Goal: Transaction & Acquisition: Purchase product/service

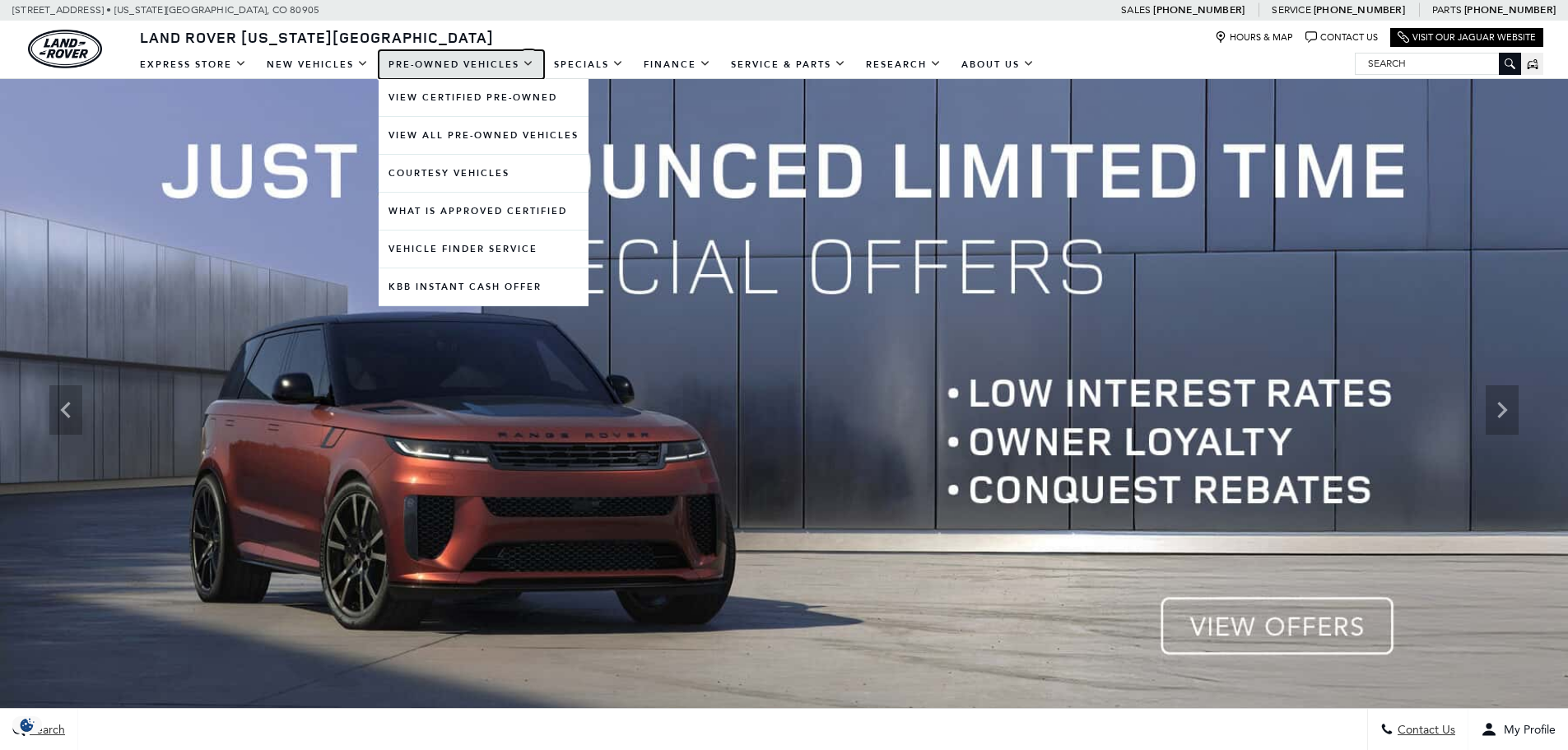
click at [435, 66] on link "Pre-Owned Vehicles" at bounding box center [461, 64] width 166 height 29
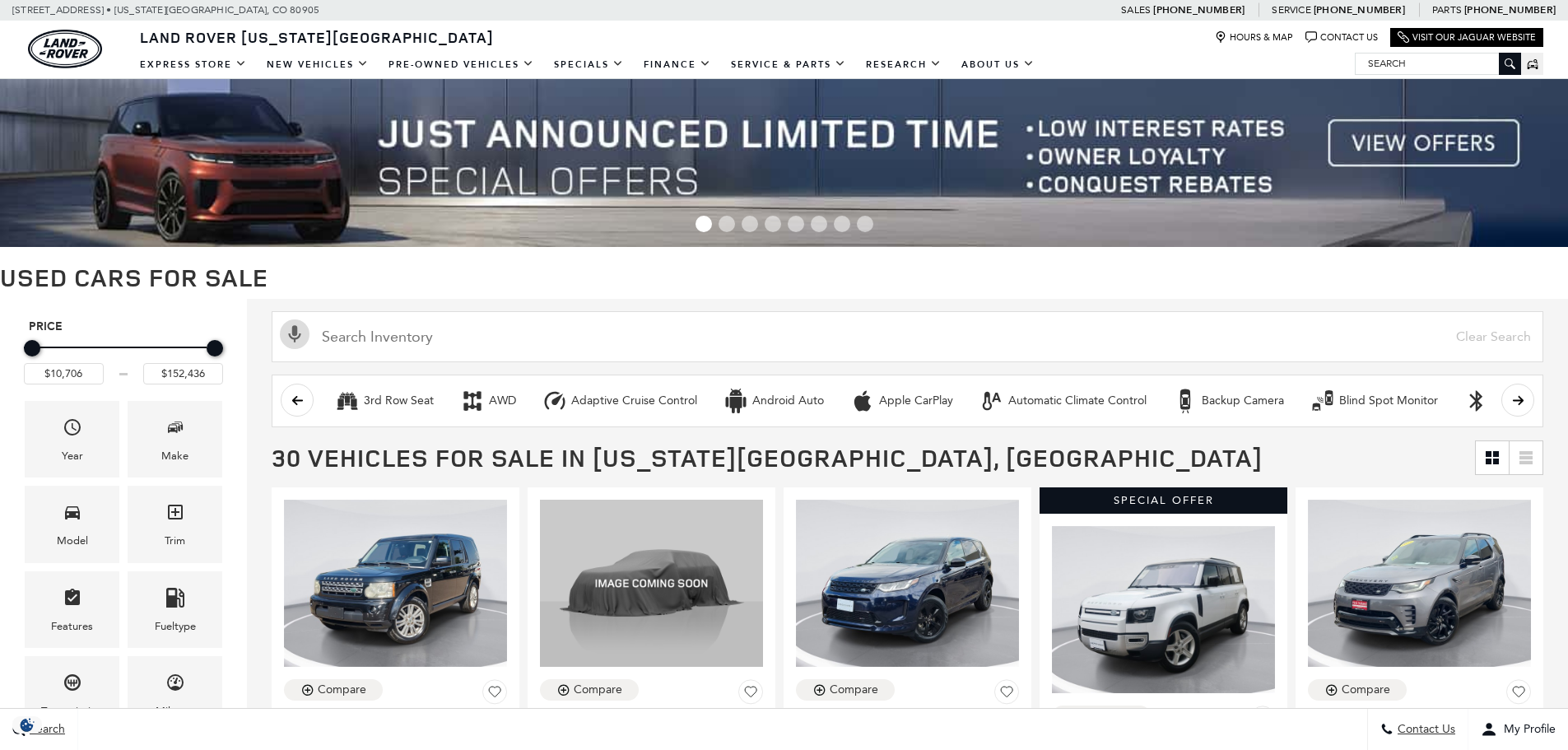
click at [211, 439] on div "Make" at bounding box center [175, 439] width 95 height 77
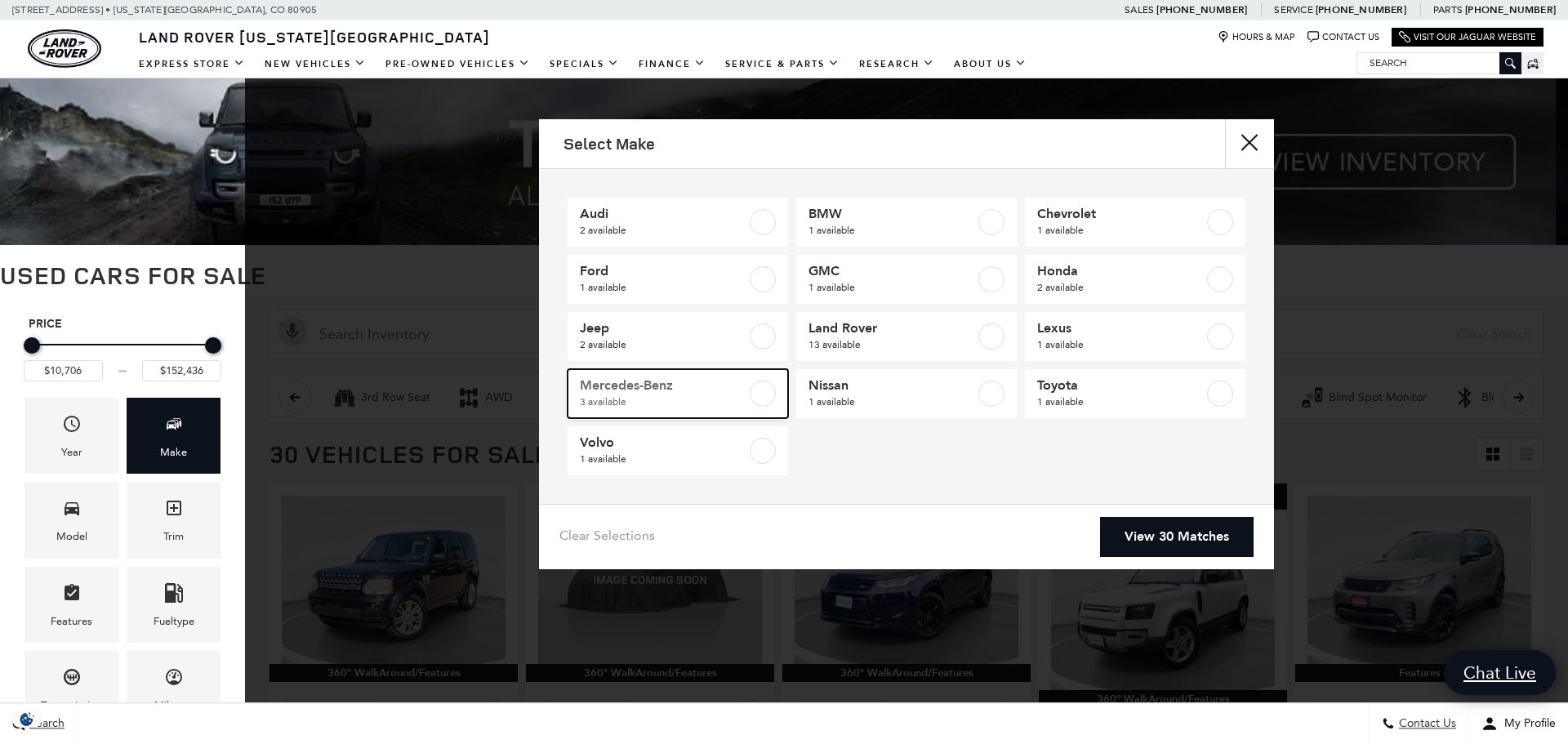
click at [675, 396] on span "3 available" at bounding box center [663, 401] width 167 height 16
type input "$53,347"
type input "$67,776"
checkbox input "true"
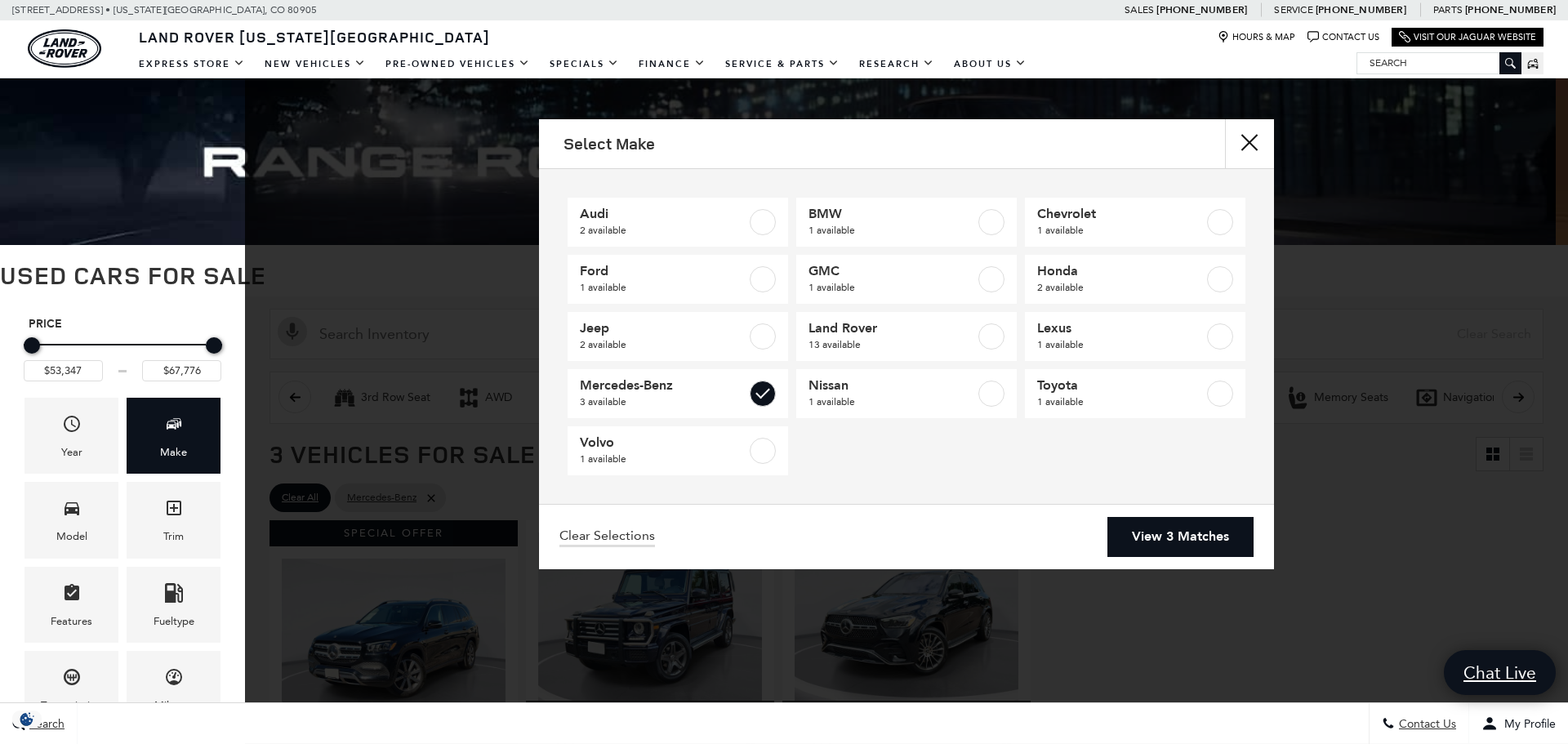
click at [1140, 609] on div "Select Make Audi 2 available BMW 1 available Chevrolet 1 available Ford 1 avail…" at bounding box center [907, 372] width 1323 height 744
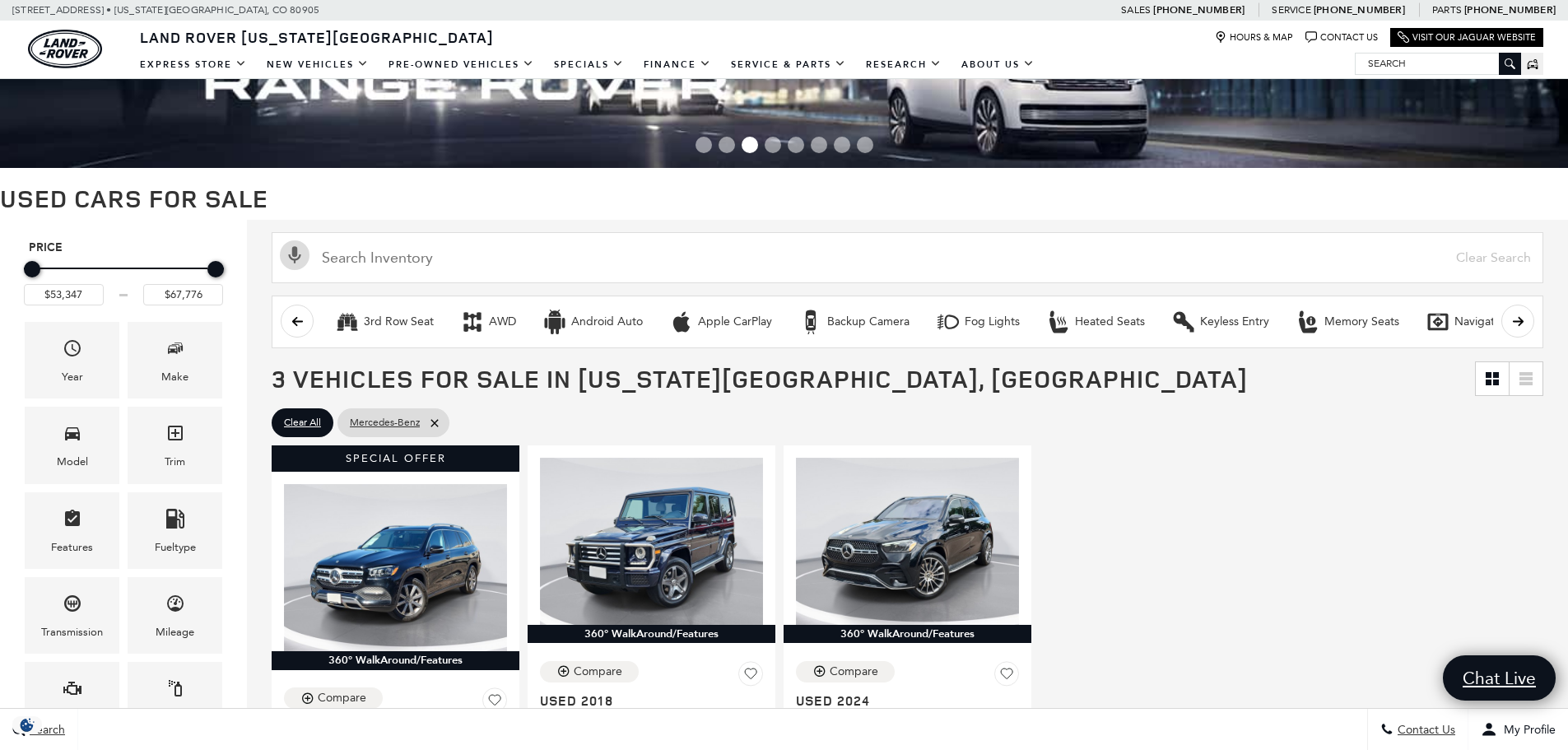
scroll to position [165, 0]
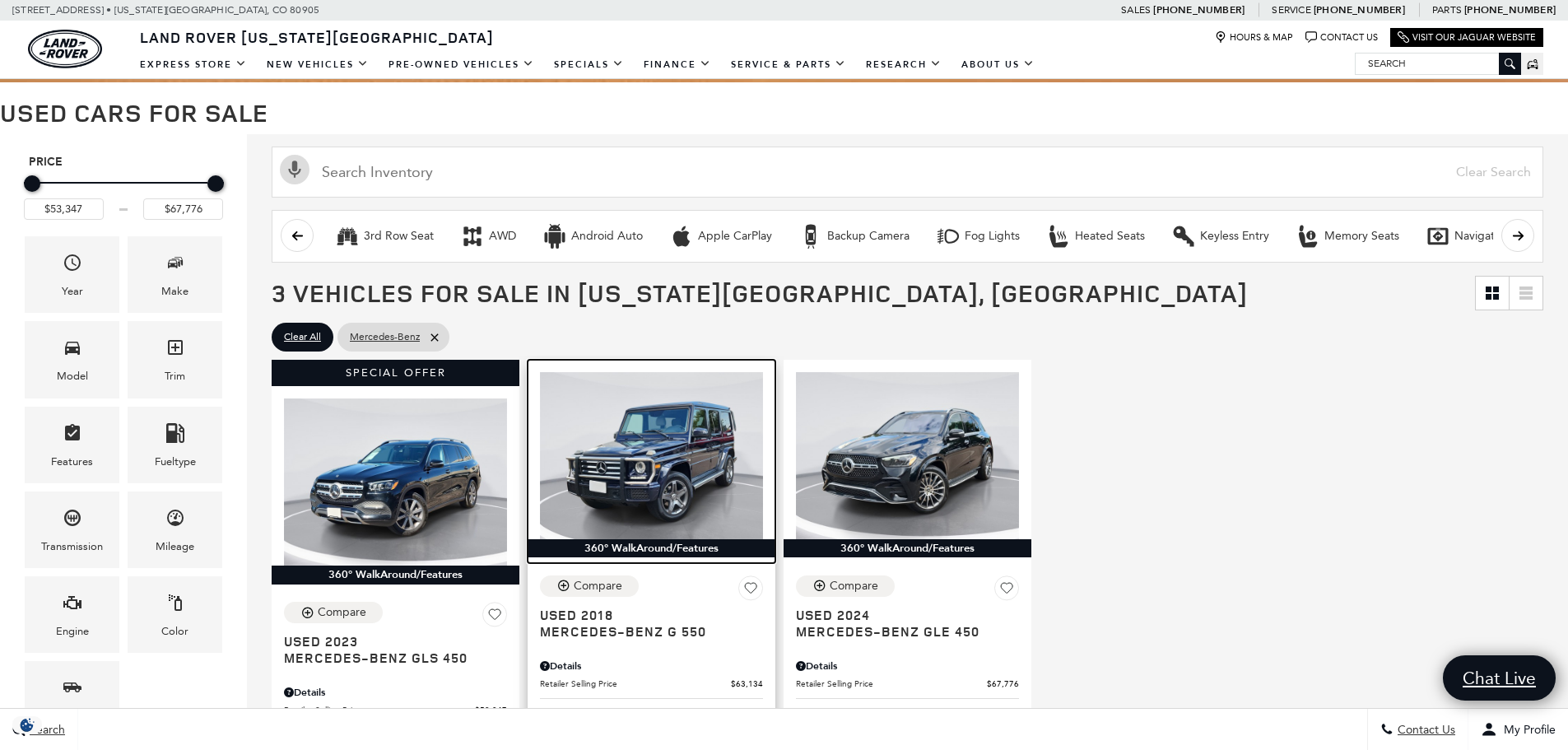
click at [704, 485] on img at bounding box center [651, 456] width 223 height 167
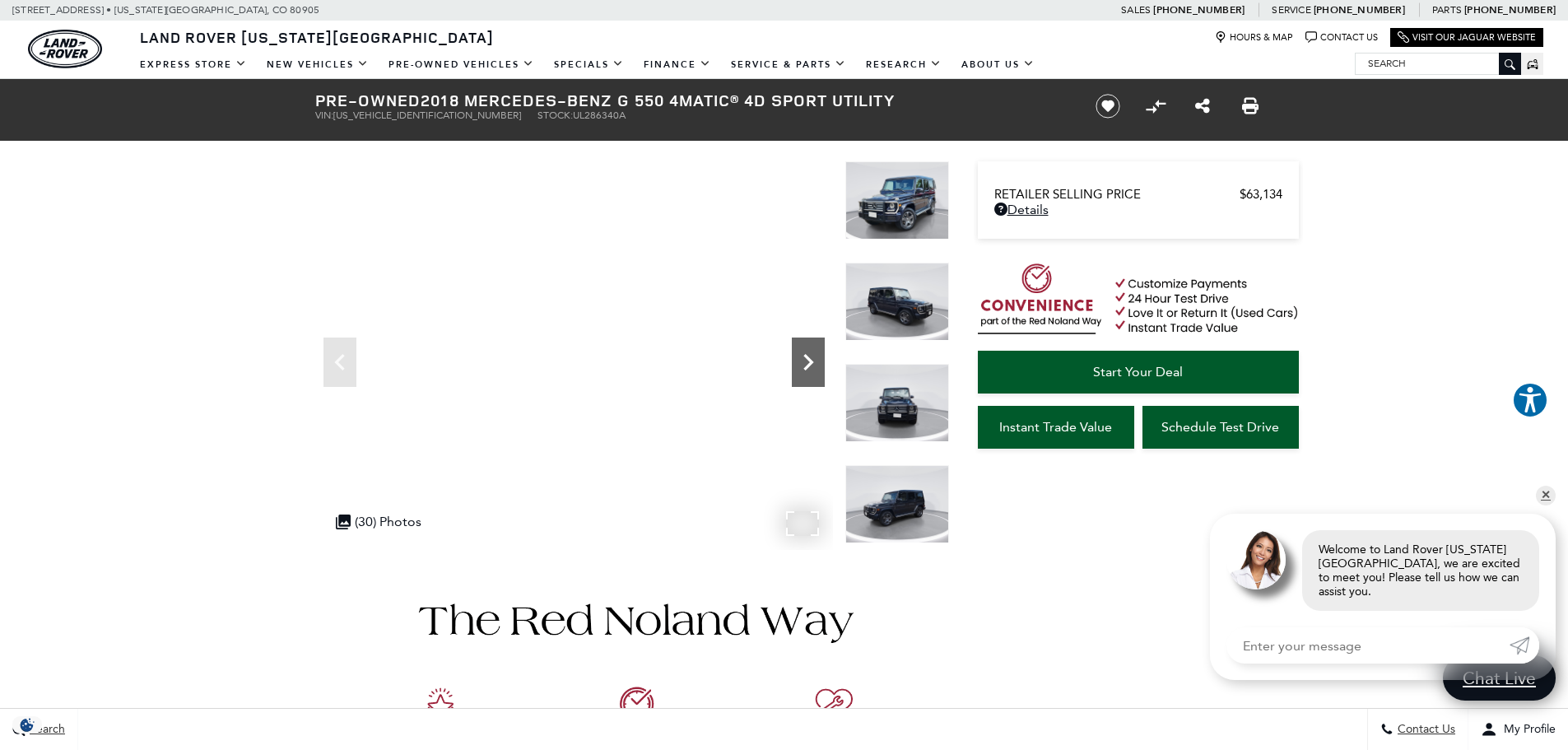
click at [802, 371] on icon "Next" at bounding box center [808, 362] width 33 height 33
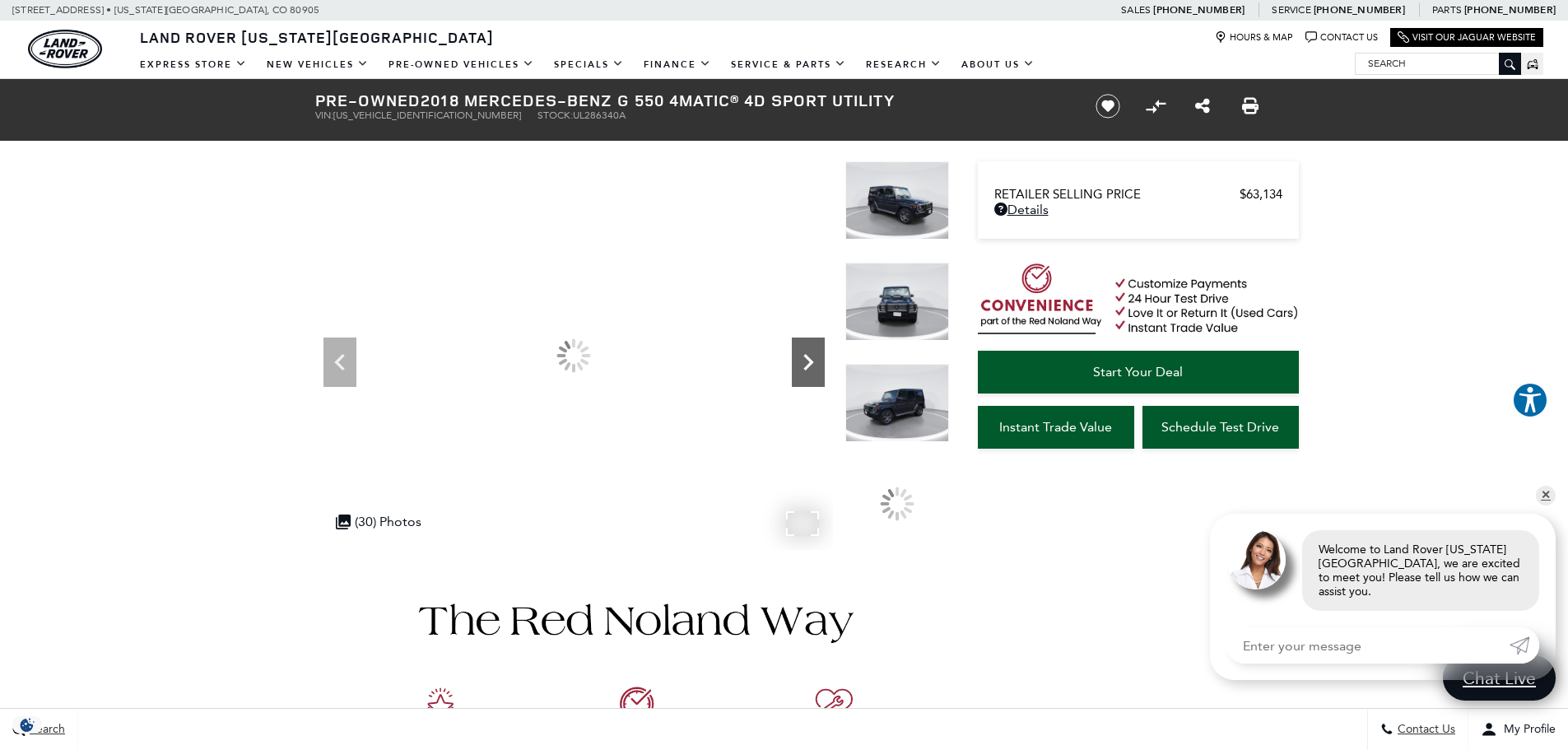
click at [802, 371] on icon "Next" at bounding box center [808, 362] width 33 height 33
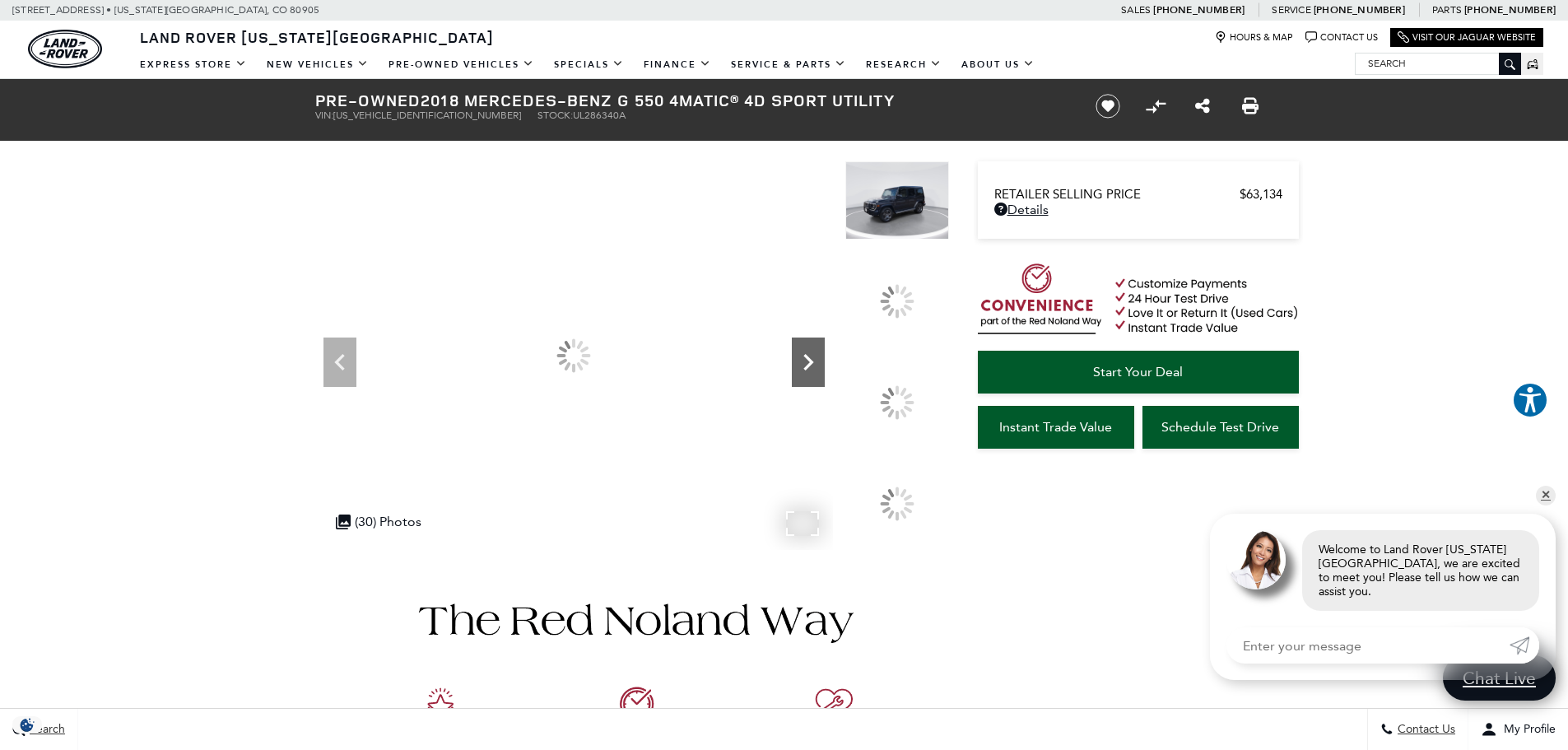
click at [802, 371] on icon "Next" at bounding box center [808, 362] width 33 height 33
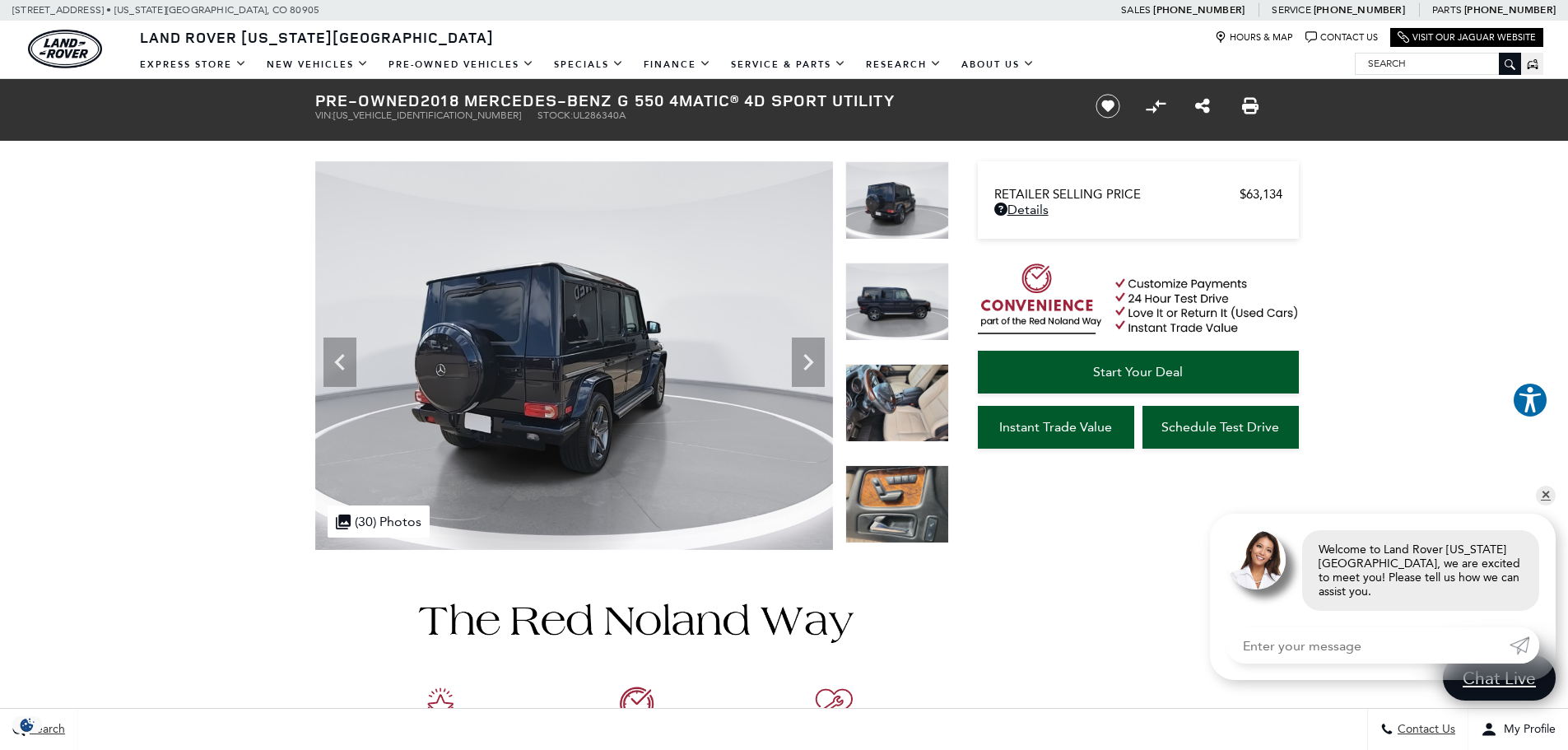
click at [373, 118] on span "WDCYC3KH2JX286340" at bounding box center [427, 115] width 188 height 12
copy span "WDCYC3KH2JX286340"
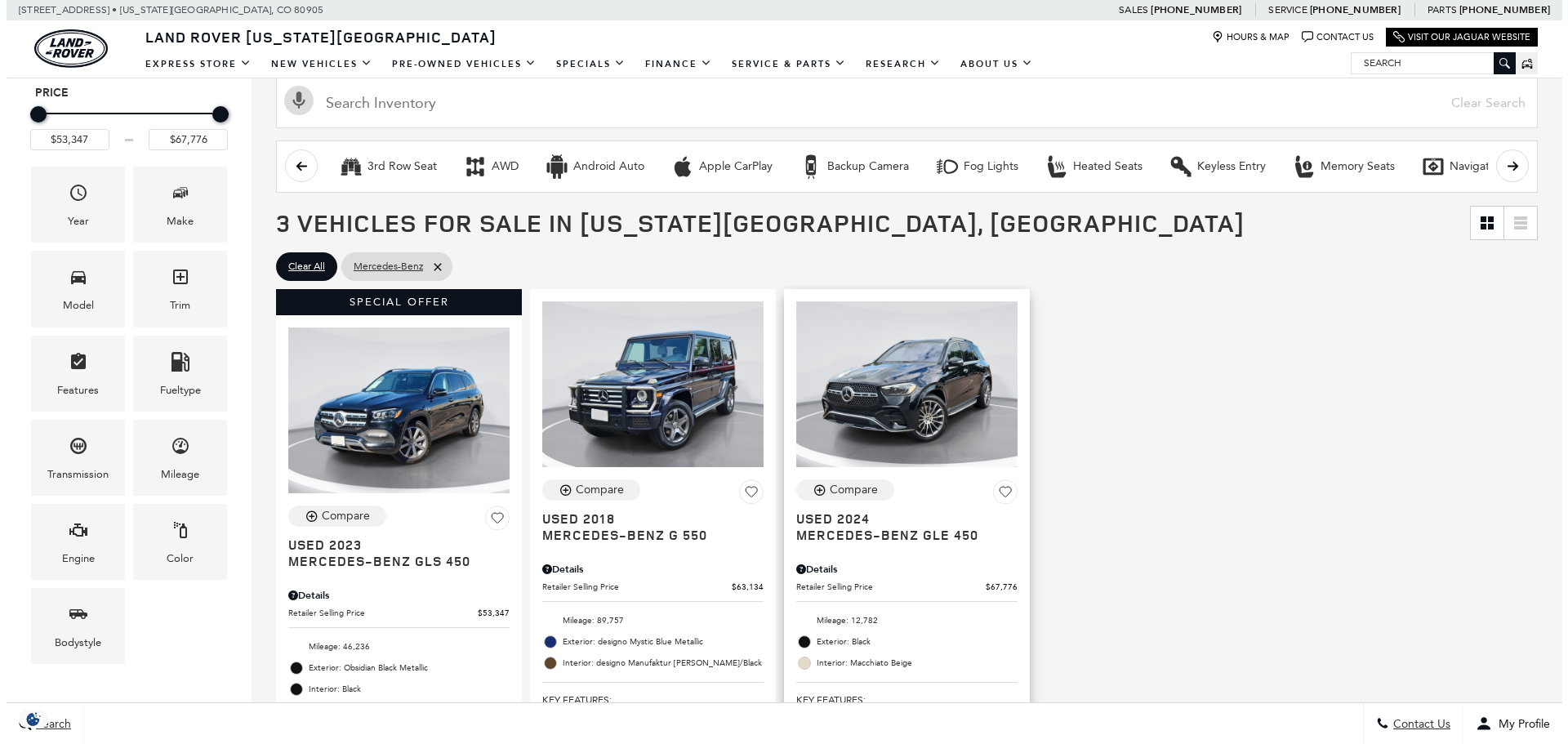
scroll to position [245, 0]
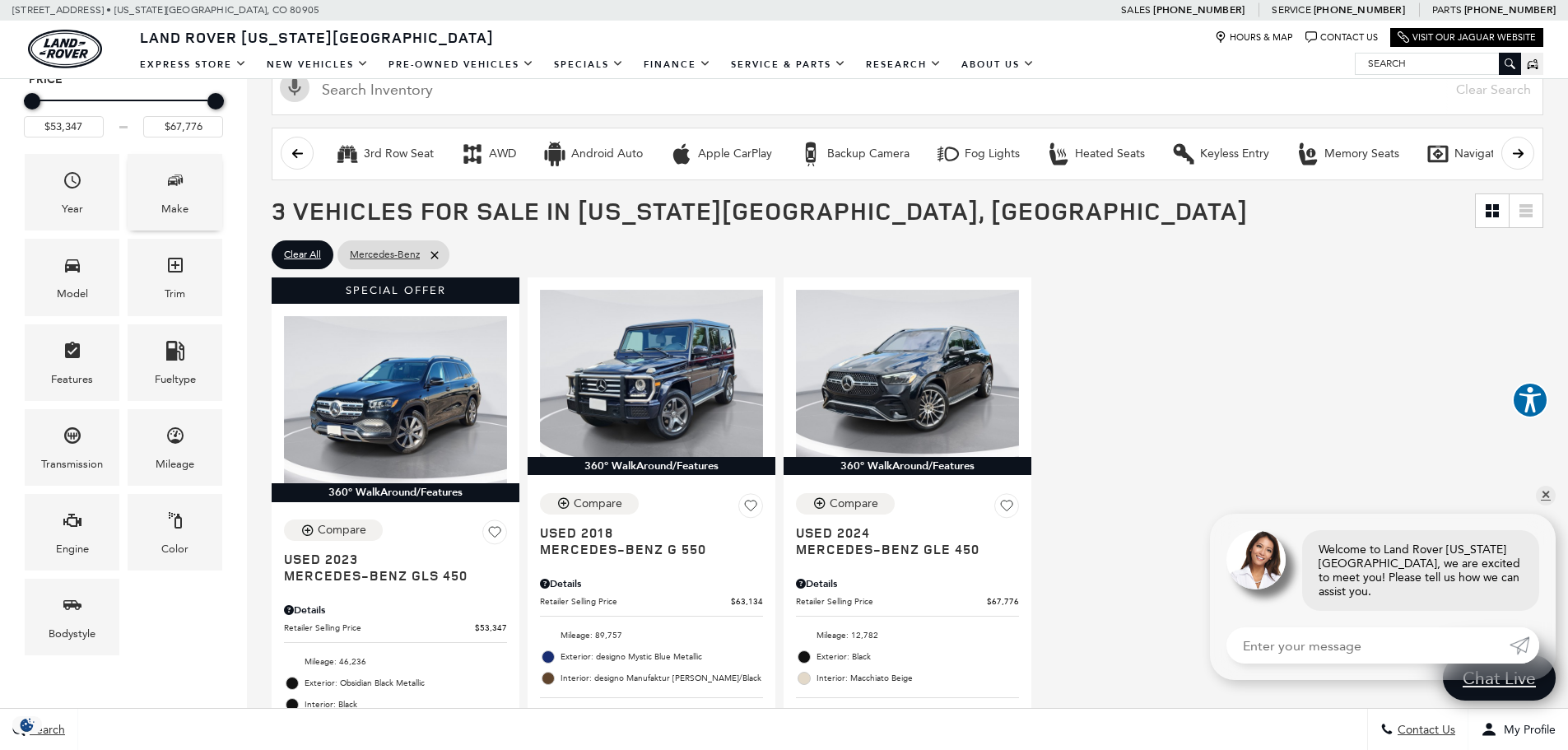
click at [177, 207] on div "Make" at bounding box center [175, 209] width 27 height 18
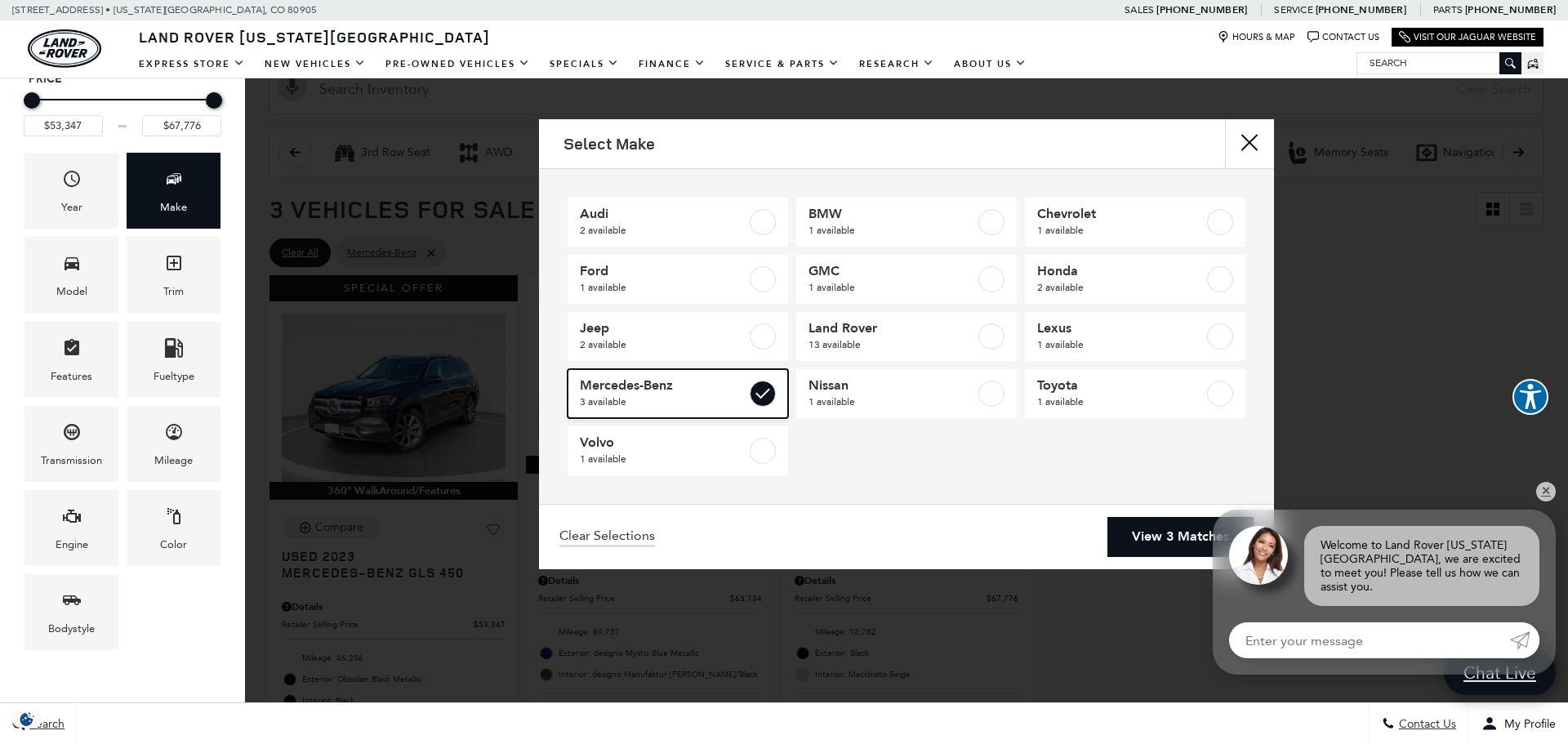
click at [761, 388] on label at bounding box center [762, 393] width 26 height 26
type input "$10,706"
type input "$152,436"
checkbox input "false"
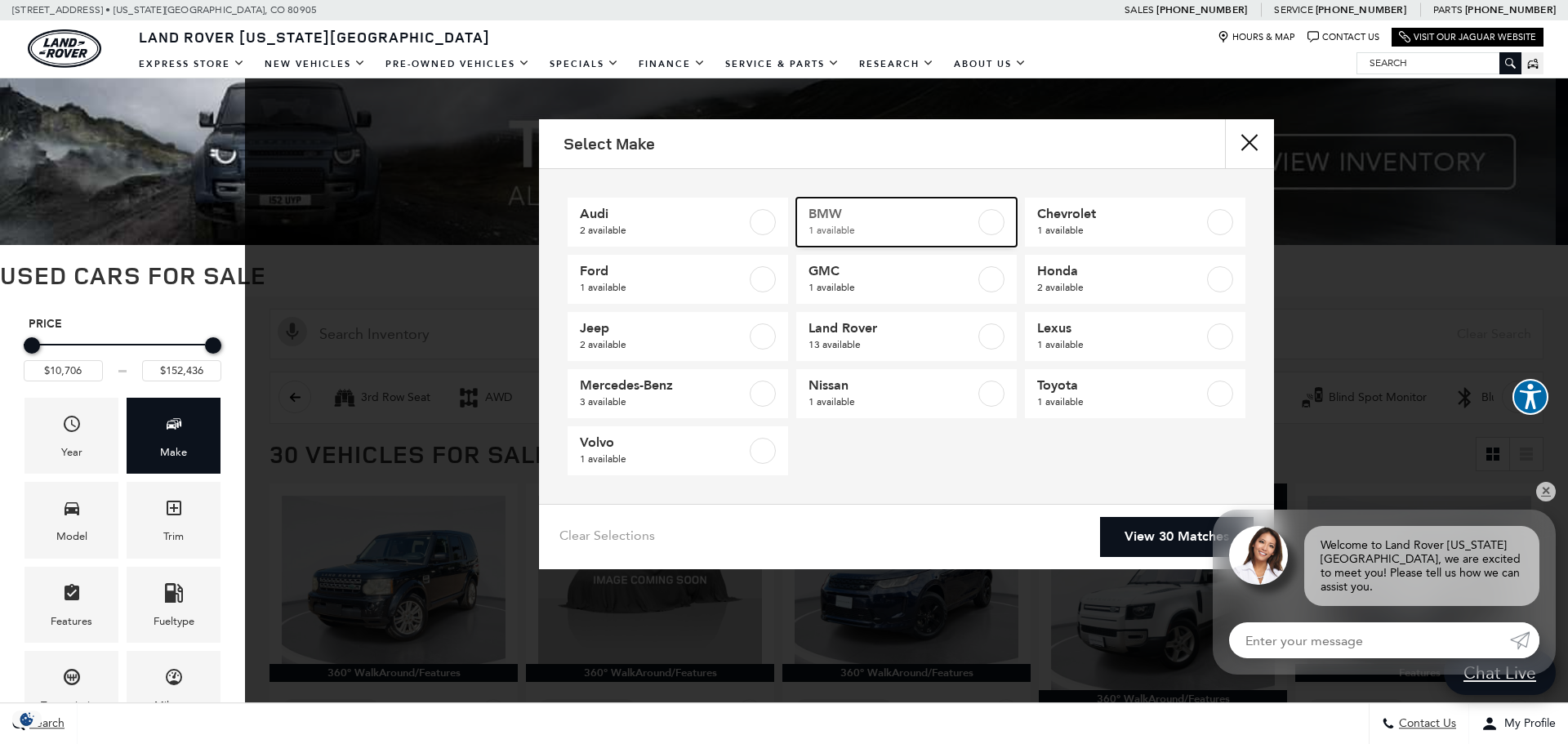
click at [833, 229] on span "1 available" at bounding box center [892, 230] width 167 height 16
type input "$48,152"
checkbox input "true"
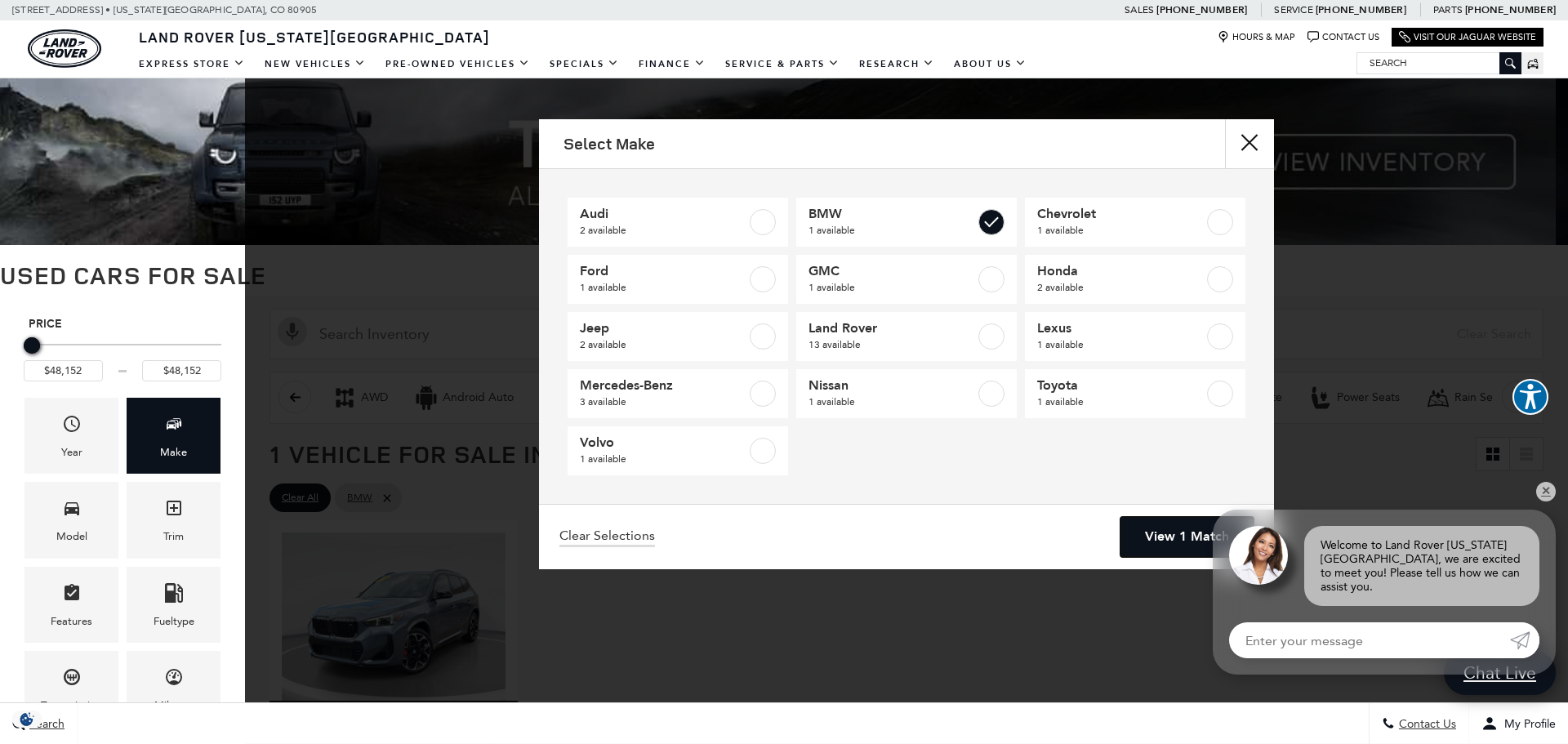
click at [1200, 540] on link "View 1 Match" at bounding box center [1187, 536] width 133 height 40
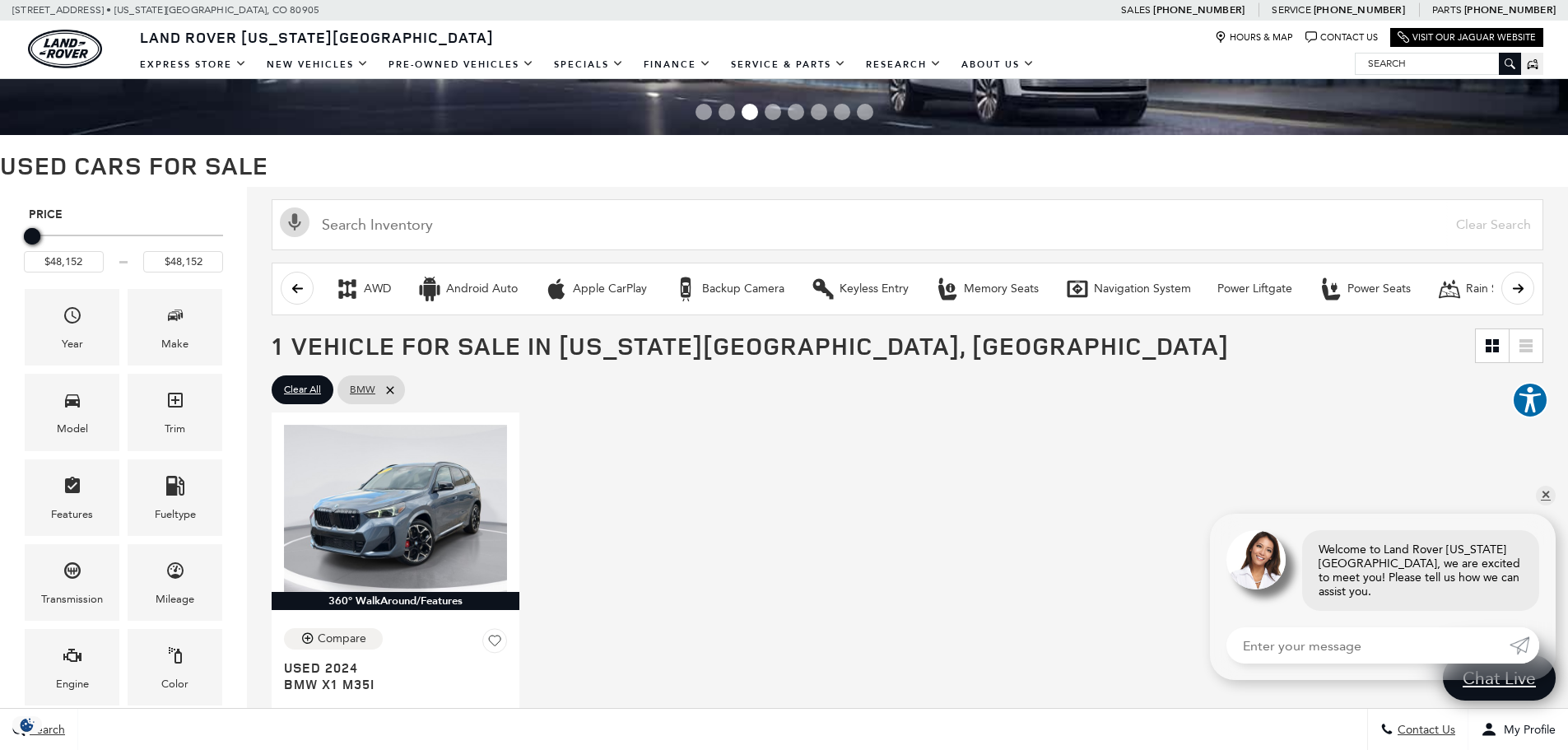
scroll to position [247, 0]
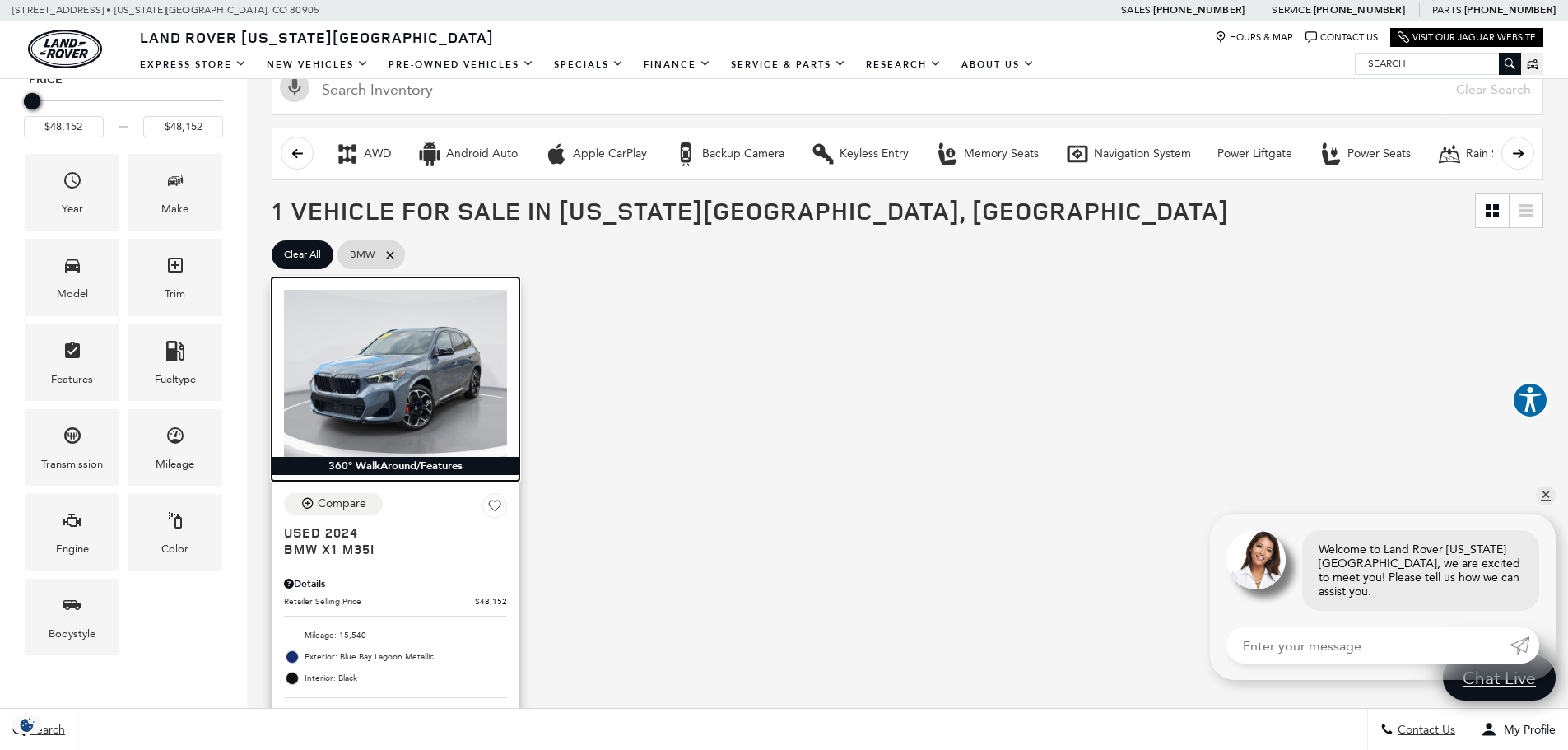
click at [476, 438] on img at bounding box center [395, 373] width 223 height 167
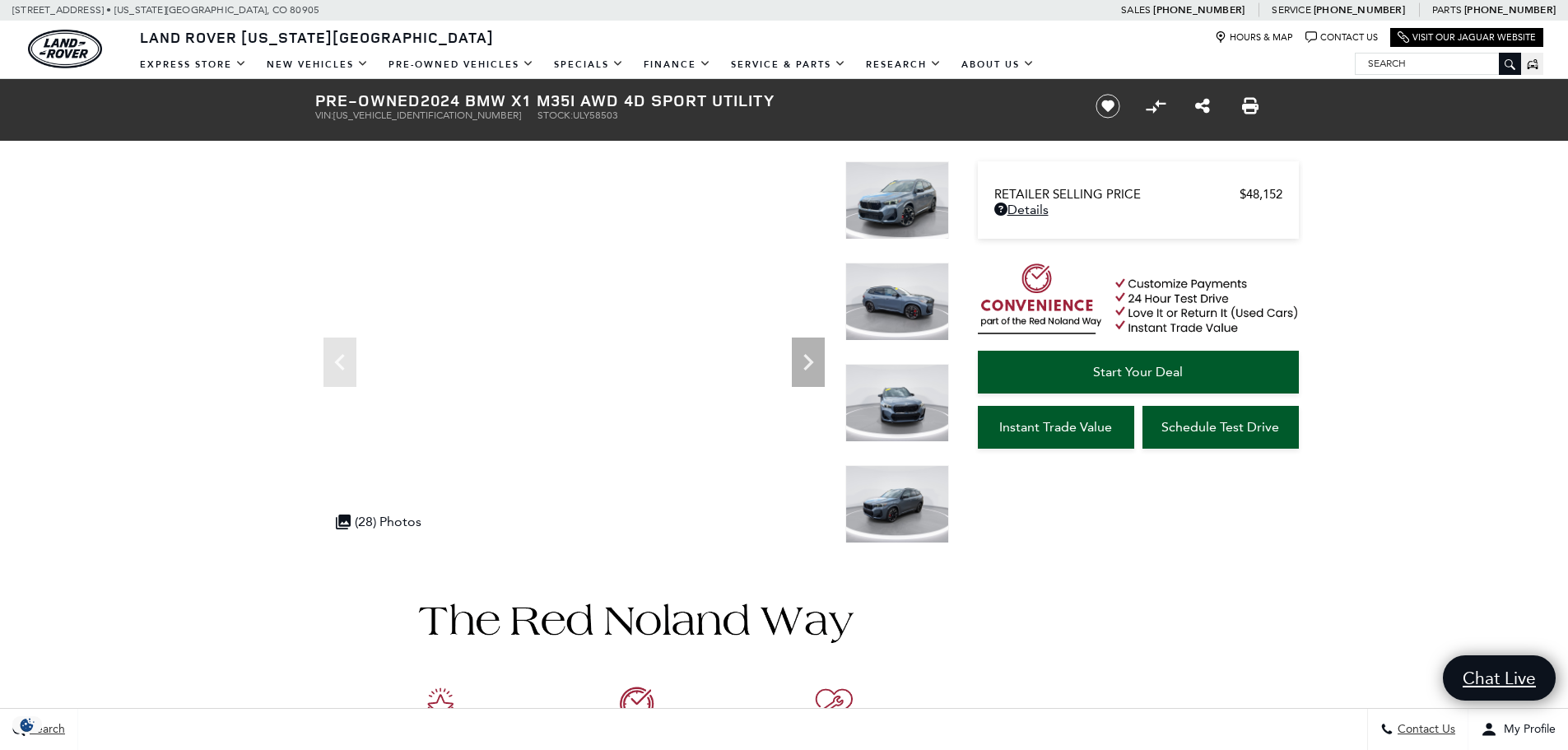
click at [374, 121] on div "Pre-Owned 2024 BMW X1 M35i AWD 4D Sport Utility VIN: [US_VEHICLE_IDENTIFICATION…" at bounding box center [686, 106] width 790 height 55
copy span "[US_VEHICLE_IDENTIFICATION_NUMBER]"
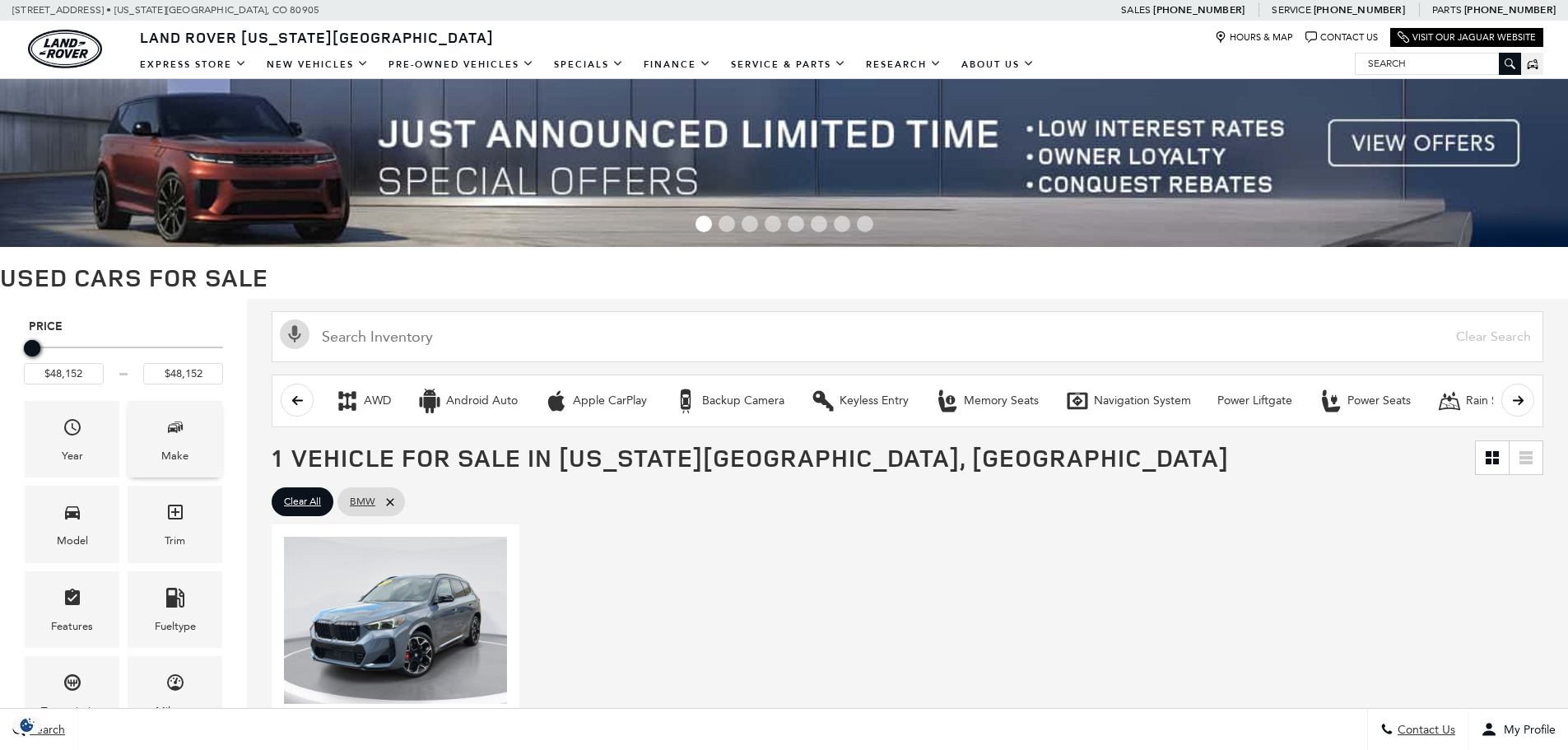
click at [175, 429] on icon "Make" at bounding box center [173, 429] width 10 height 8
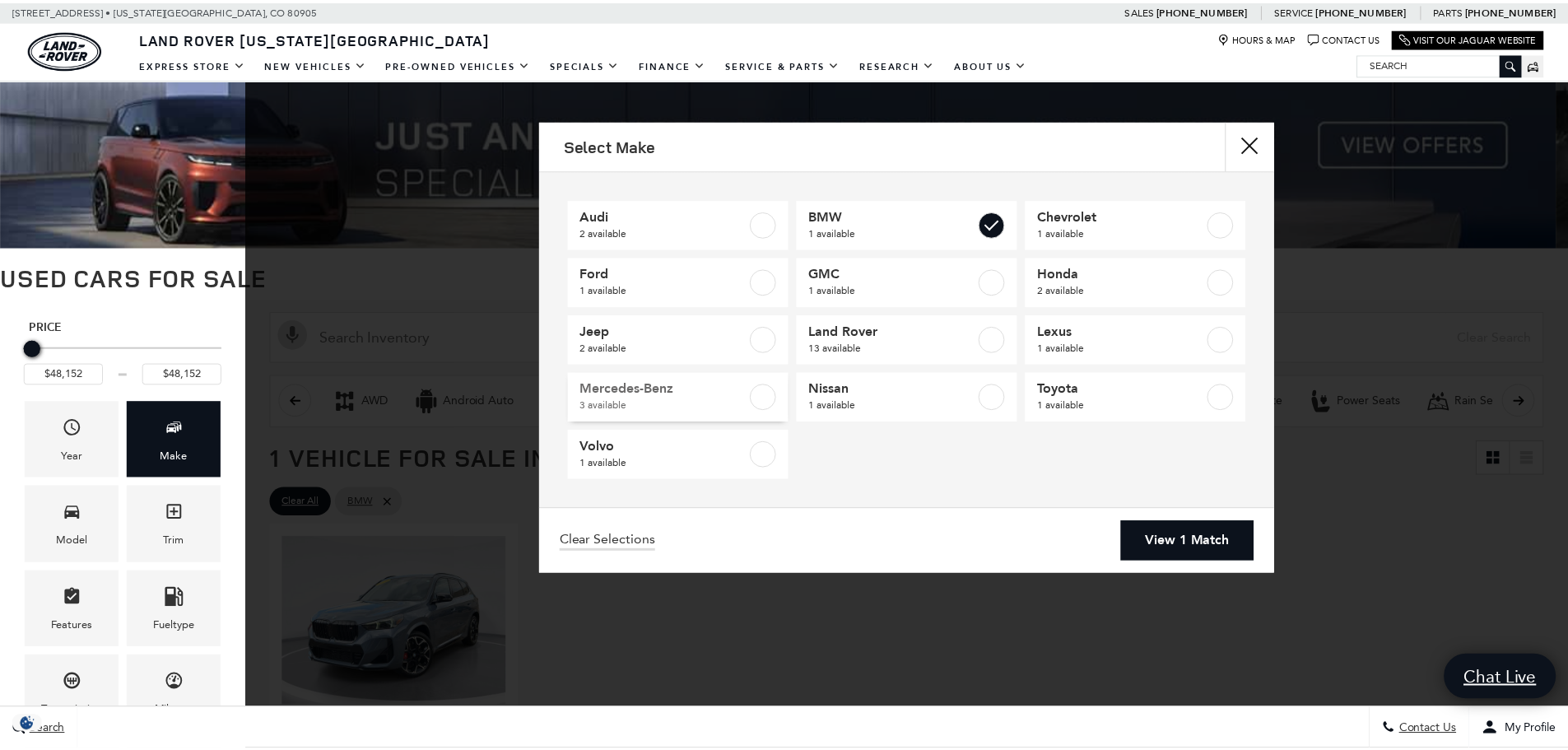
scroll to position [247, 0]
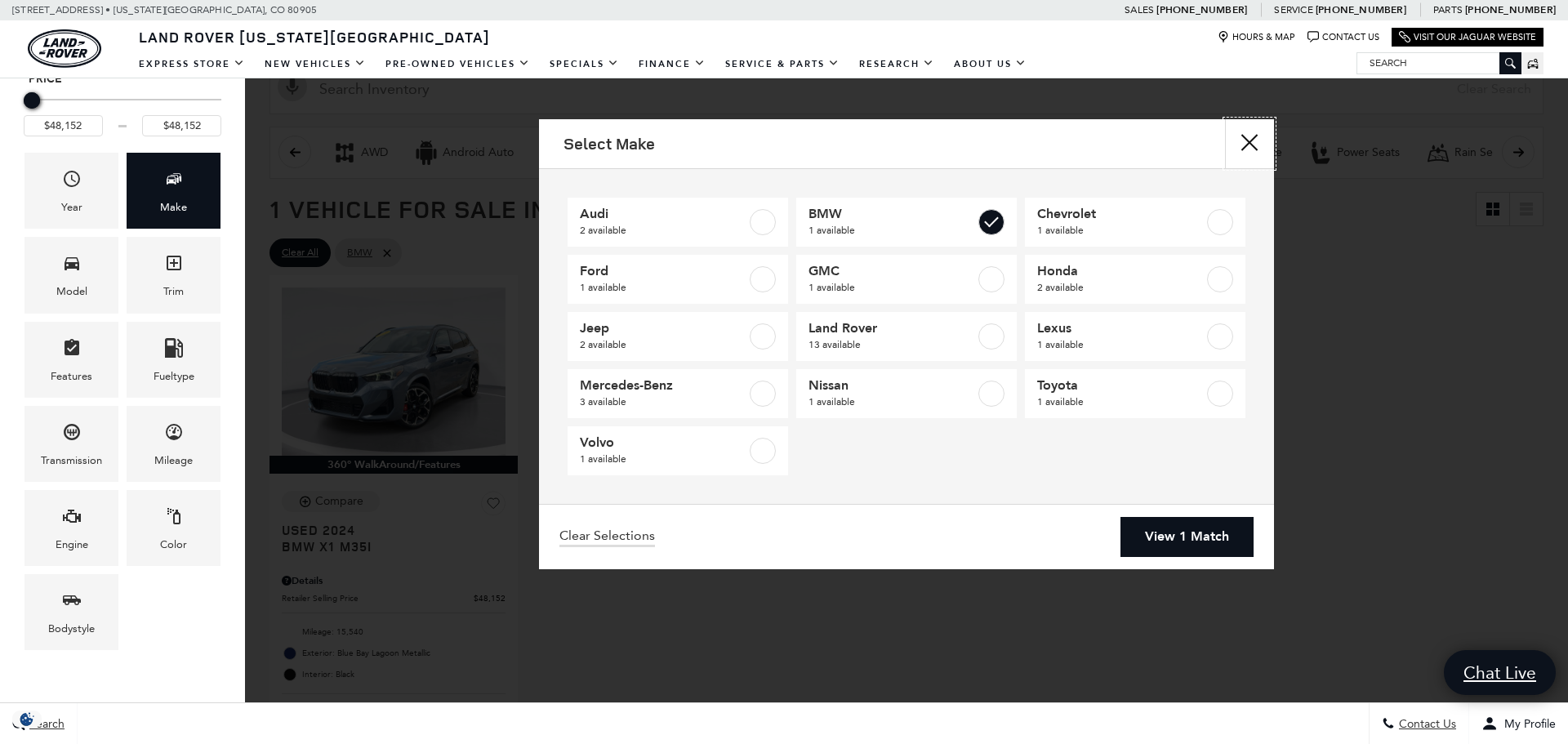
click at [1247, 138] on button "close" at bounding box center [1249, 143] width 49 height 49
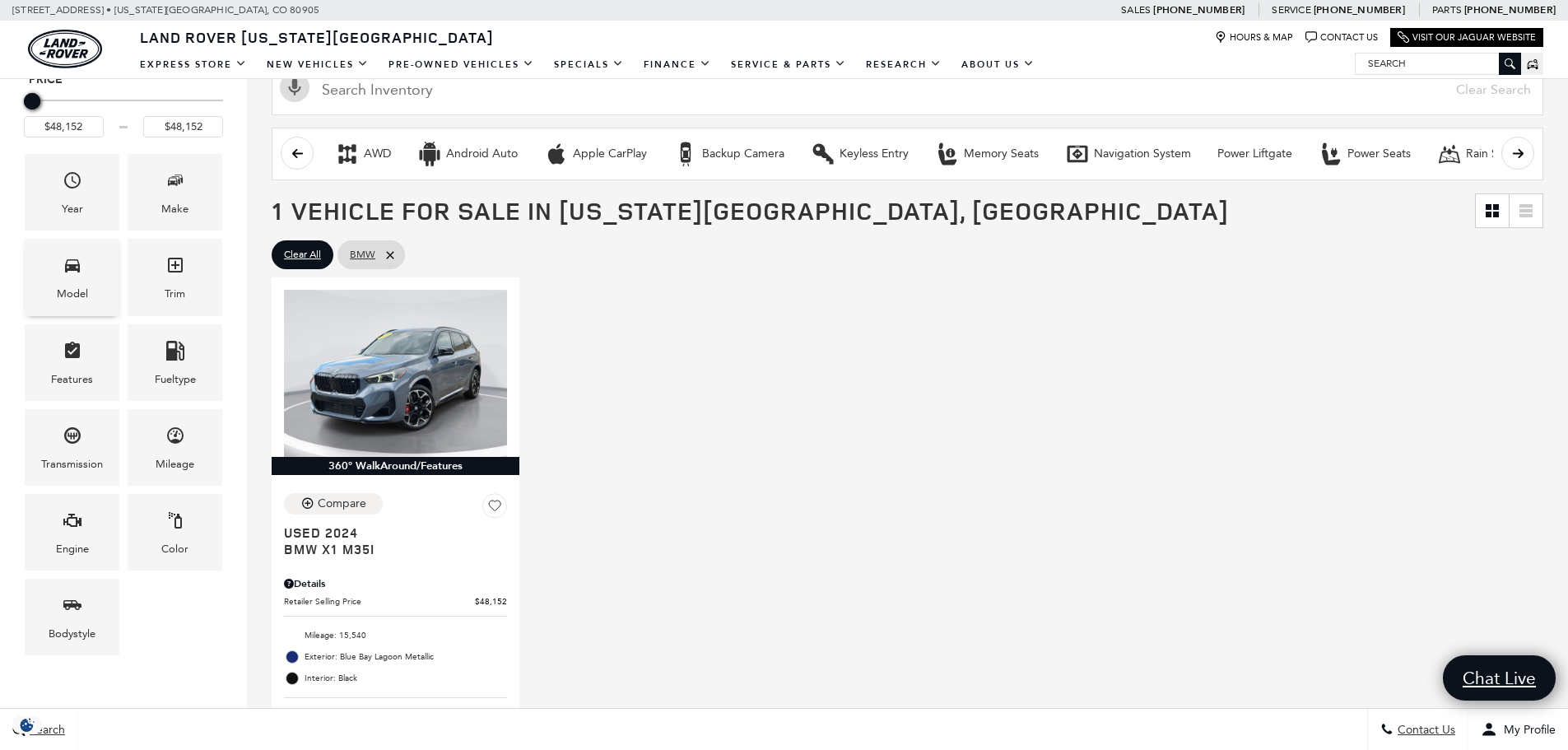
click at [67, 293] on div "Model" at bounding box center [72, 294] width 31 height 18
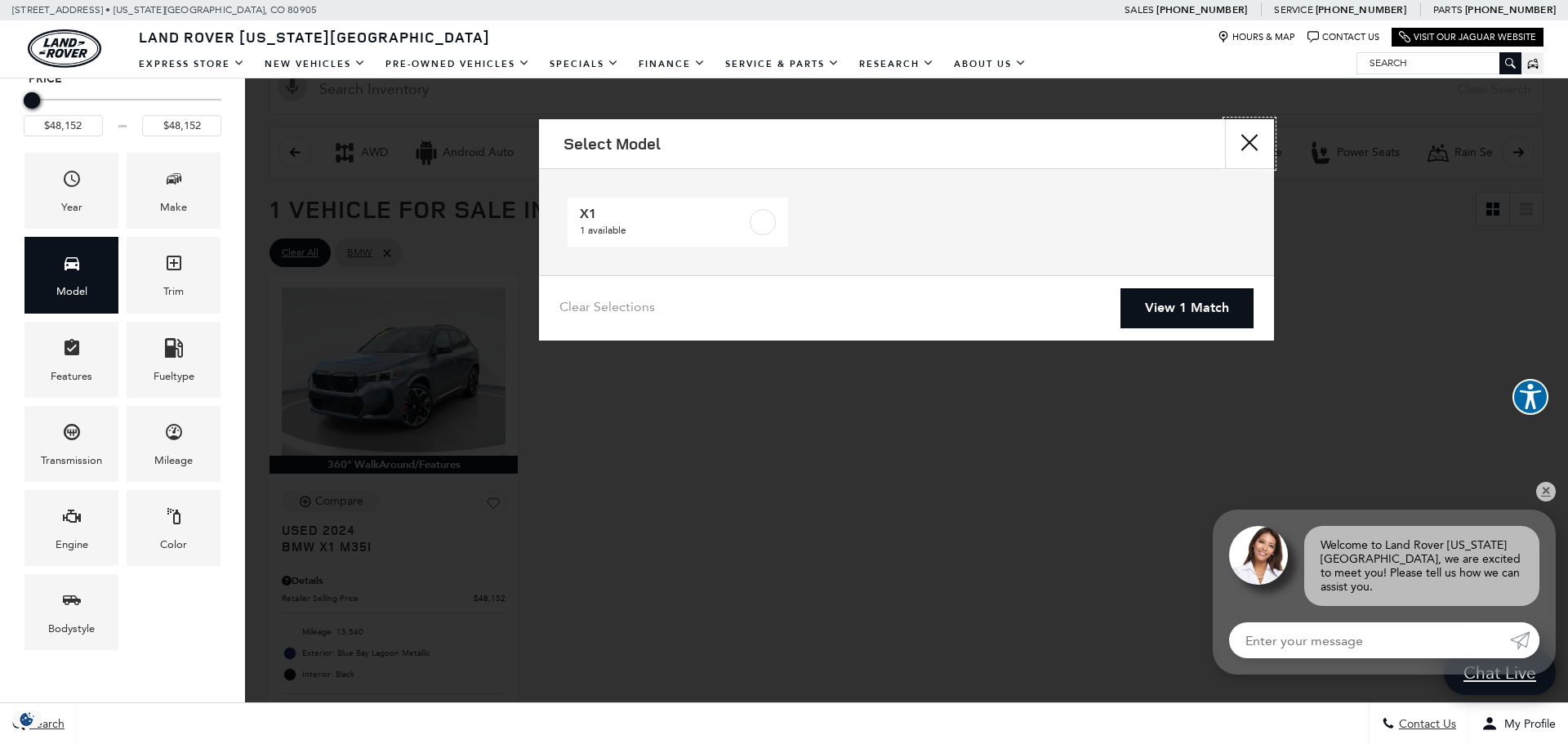
click at [1259, 147] on button "Close" at bounding box center [1249, 143] width 49 height 49
